Goal: Task Accomplishment & Management: Manage account settings

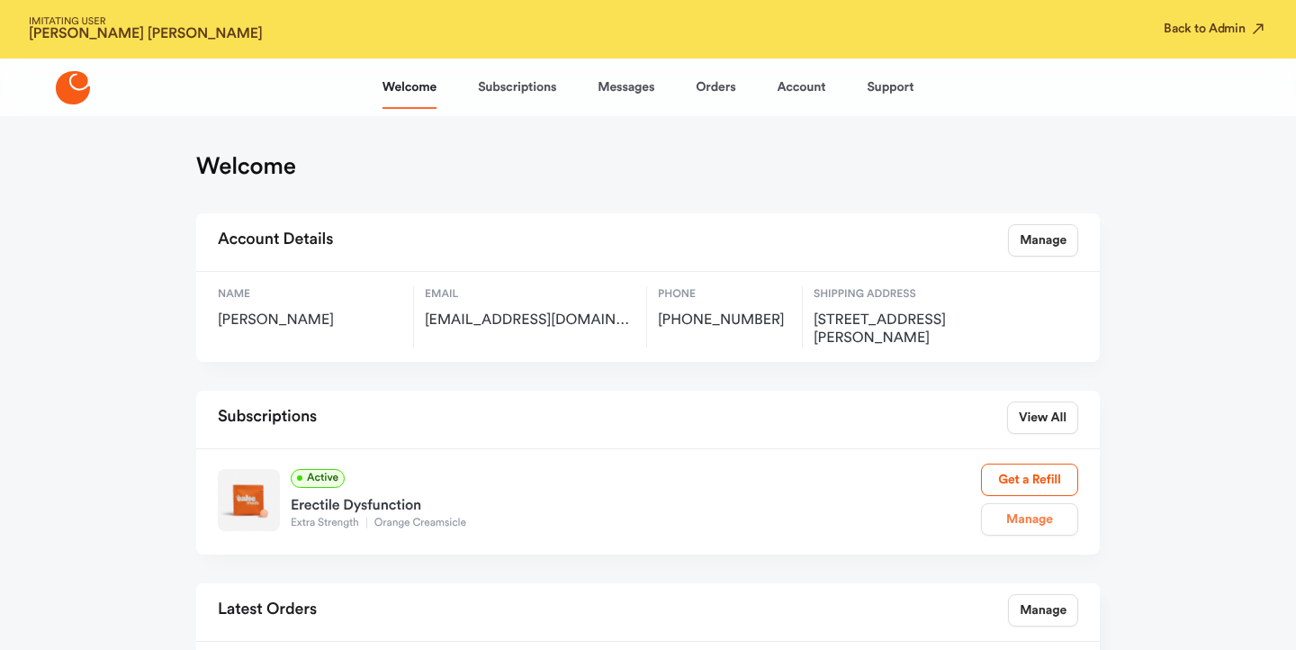
click at [1029, 524] on link "Manage" at bounding box center [1029, 519] width 97 height 32
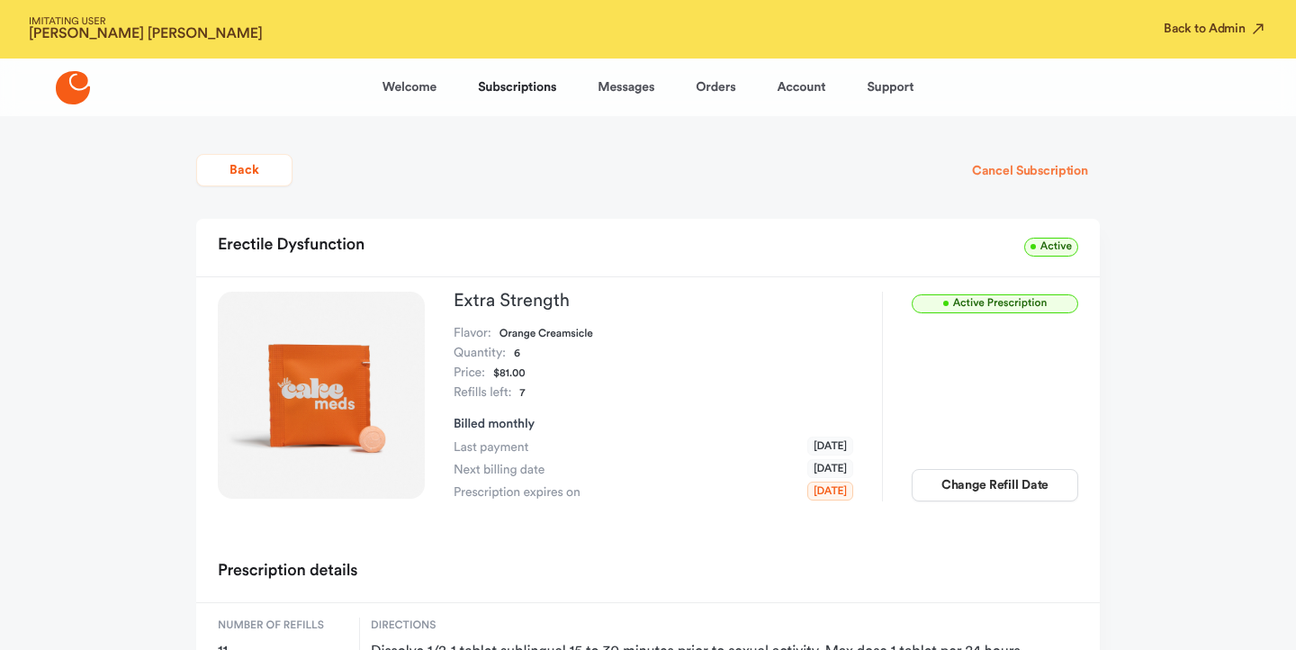
click at [991, 181] on button "Cancel Subscription" at bounding box center [1030, 171] width 140 height 32
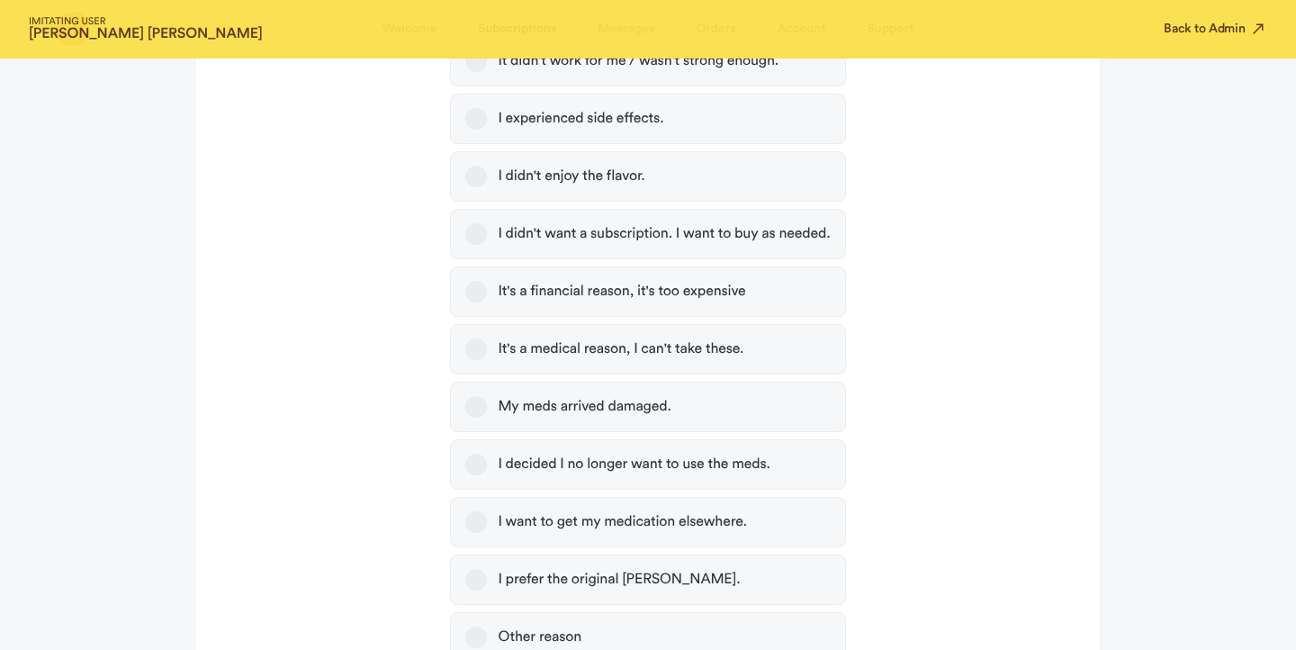
scroll to position [713, 0]
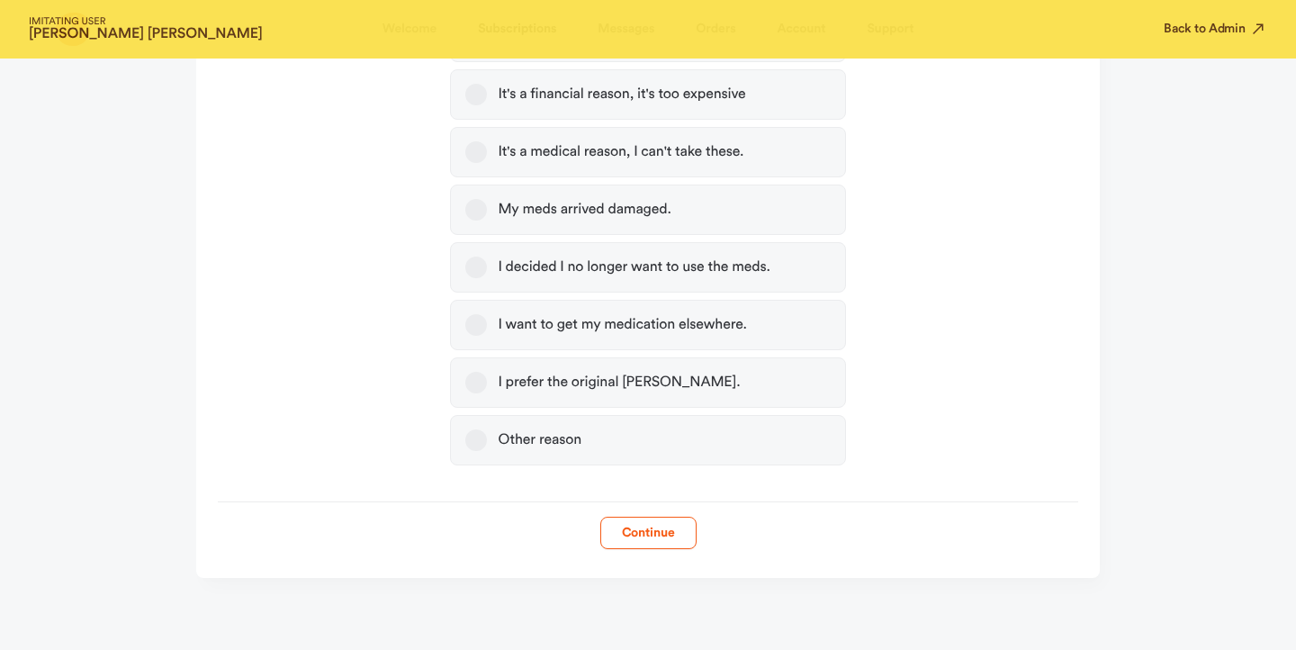
click at [688, 457] on label "Other reason" at bounding box center [647, 440] width 395 height 50
click at [487, 451] on button "Other reason" at bounding box center [476, 440] width 22 height 22
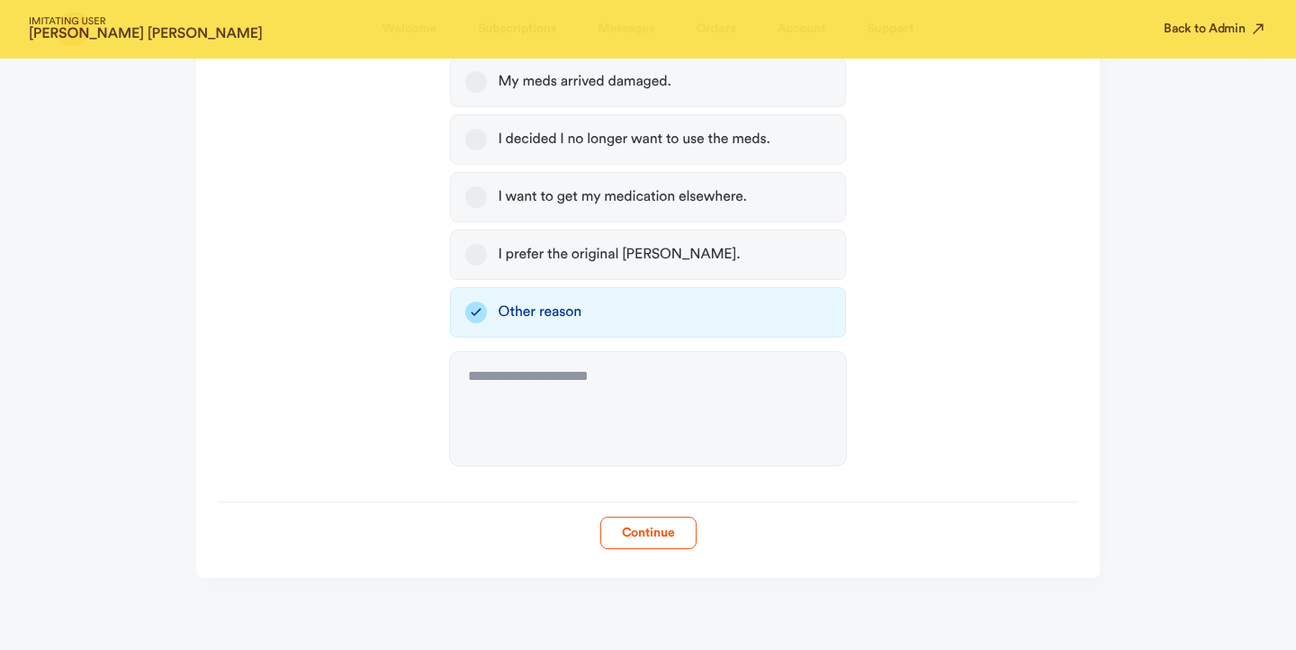
click at [651, 540] on button "Continue" at bounding box center [648, 533] width 96 height 32
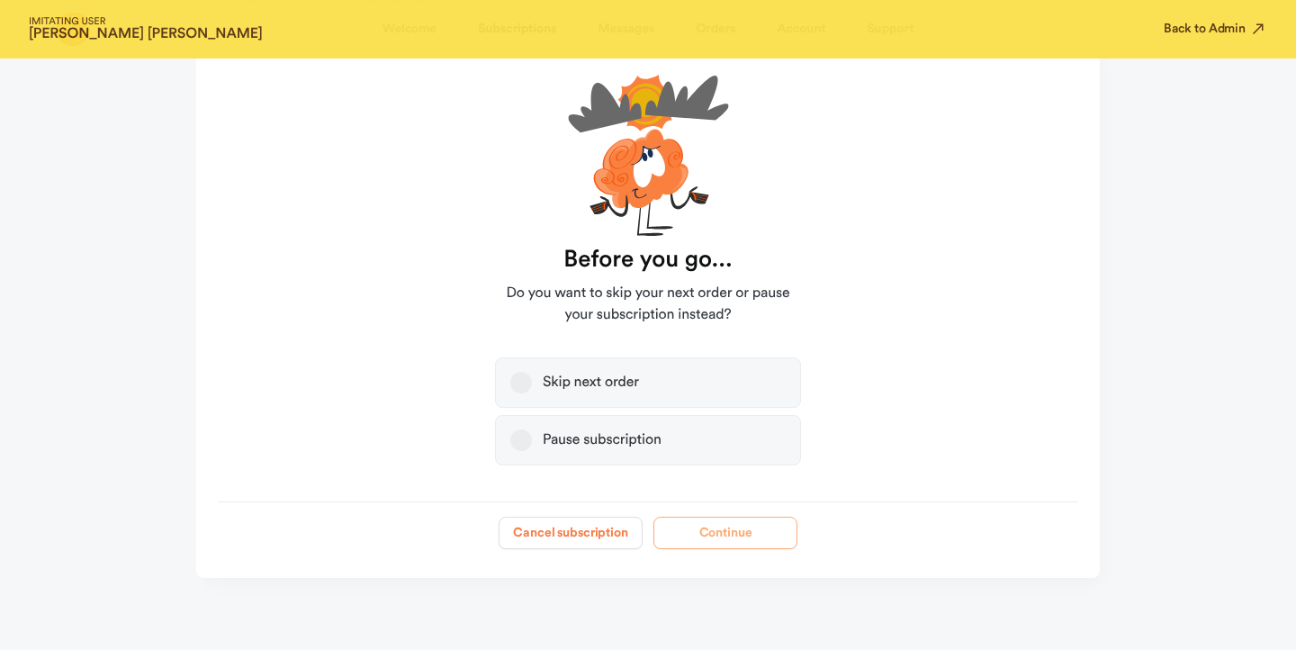
click at [565, 545] on button "Cancel subscription" at bounding box center [571, 533] width 144 height 32
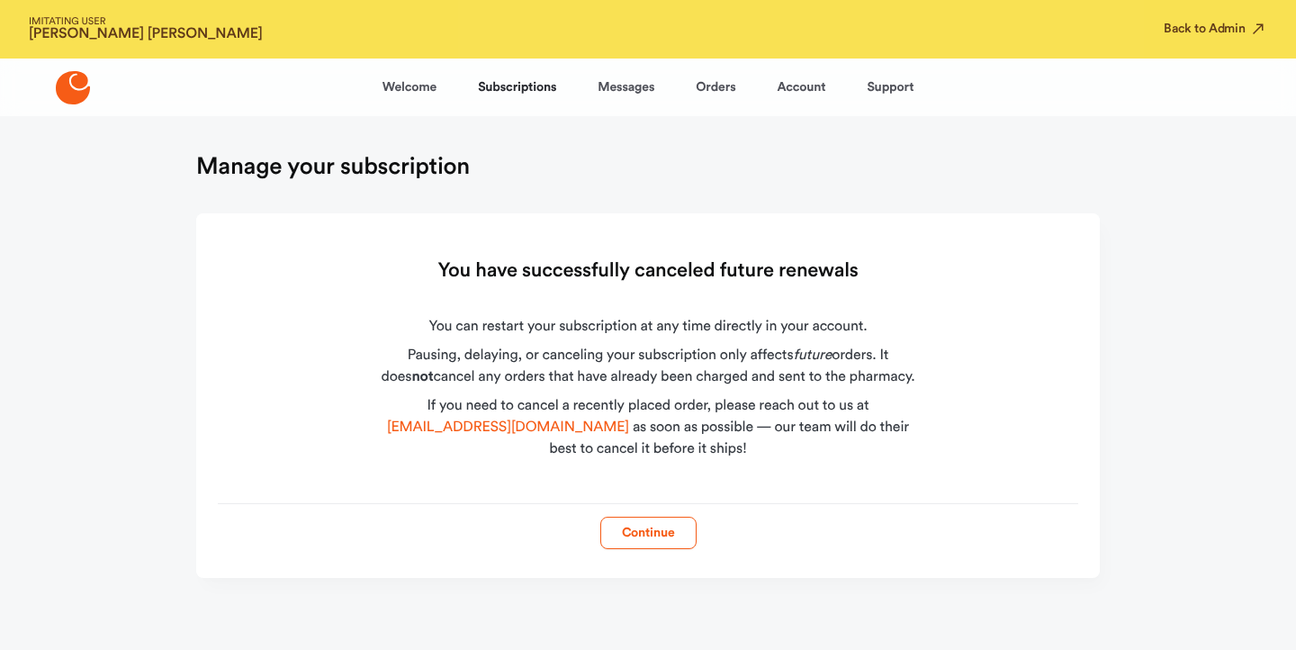
scroll to position [0, 0]
click at [1182, 49] on div "IMITATING USER [PERSON_NAME] Back to Admin" at bounding box center [648, 29] width 1296 height 59
click at [1193, 36] on button "Back to Admin" at bounding box center [1216, 29] width 104 height 18
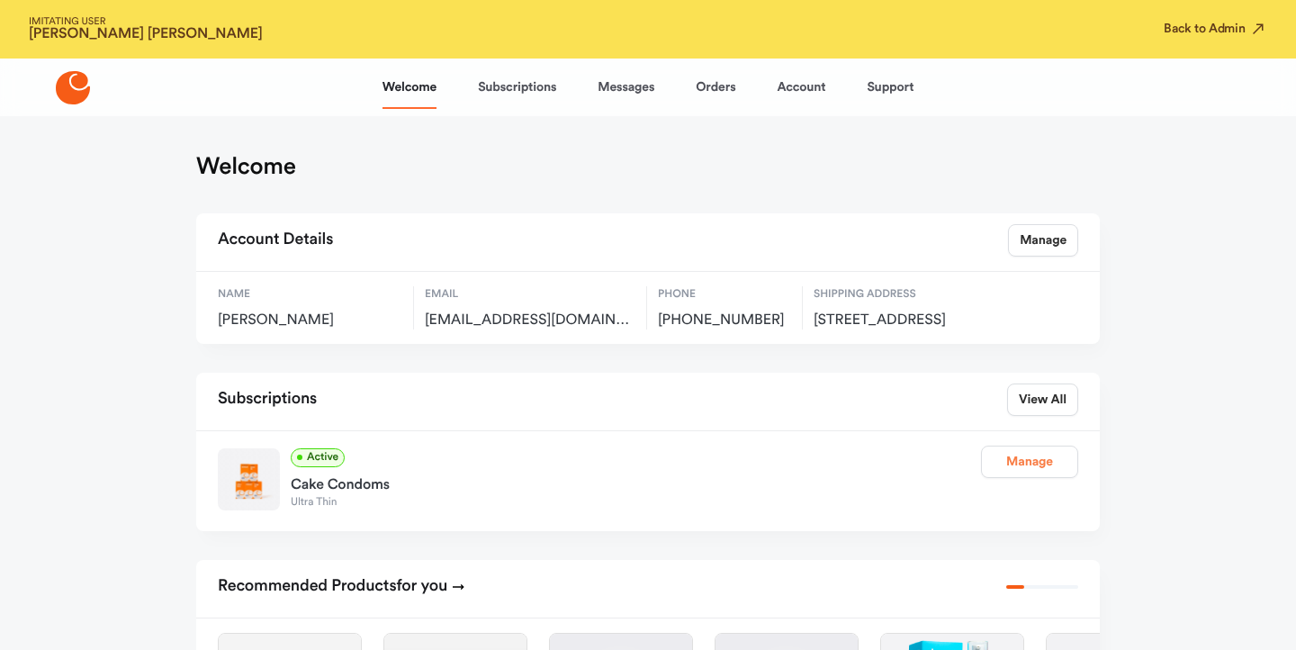
click at [1031, 478] on link "Manage" at bounding box center [1029, 462] width 97 height 32
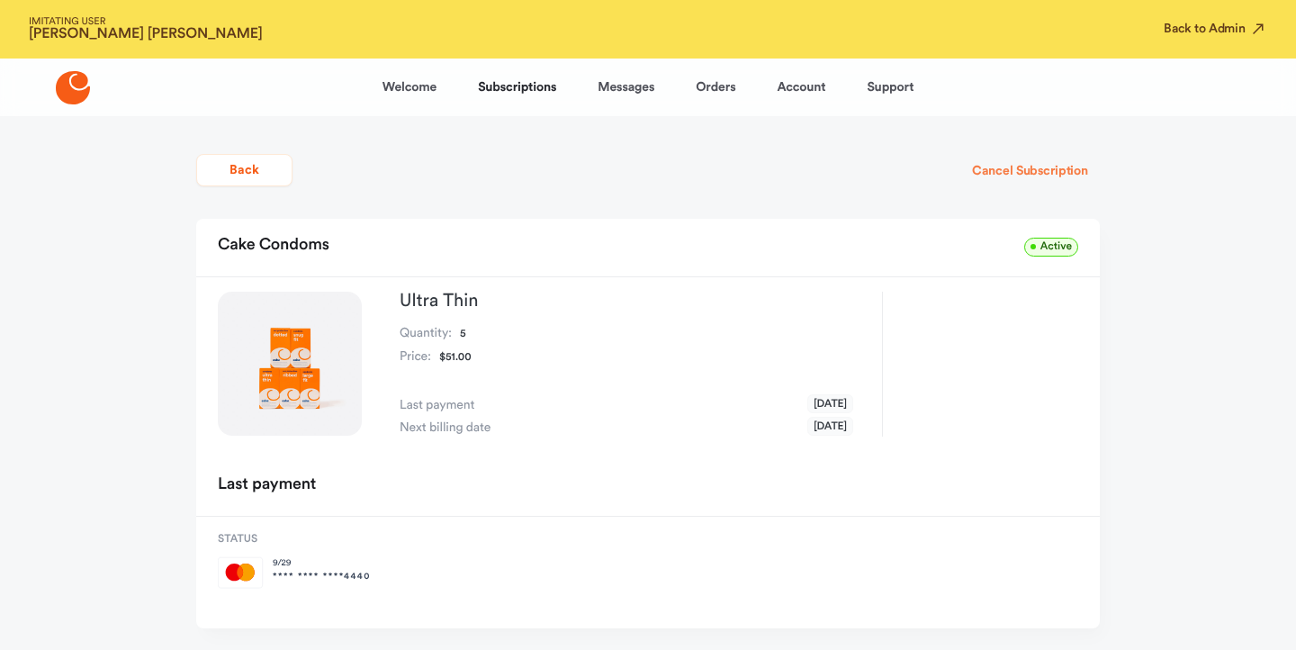
click at [988, 173] on button "Cancel Subscription" at bounding box center [1030, 171] width 140 height 32
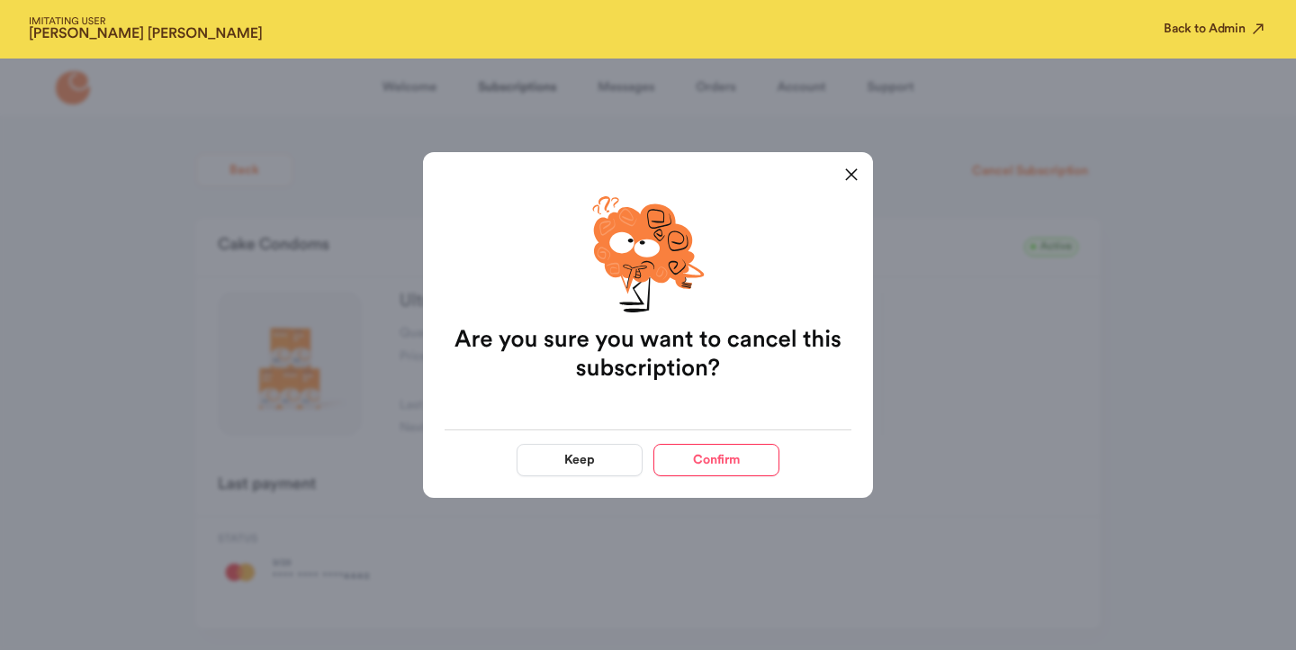
click at [703, 474] on button "Confirm" at bounding box center [716, 460] width 126 height 32
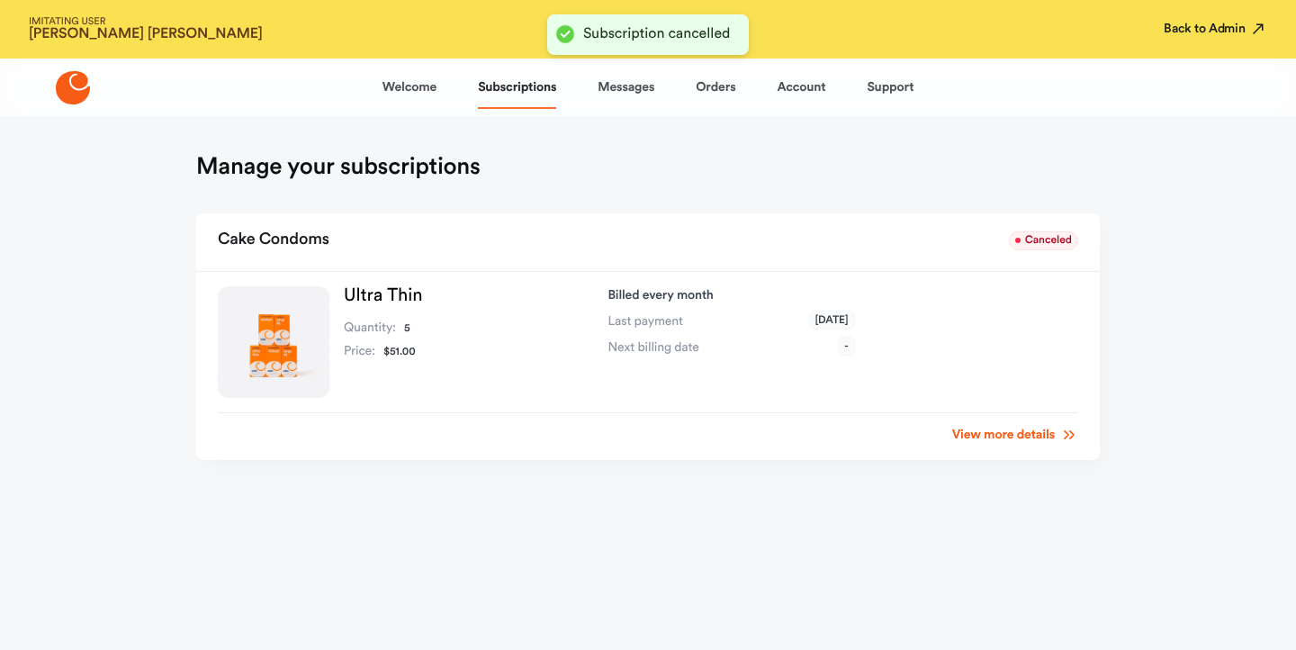
click at [1229, 28] on button "Back to Admin" at bounding box center [1216, 29] width 104 height 18
